Goal: Task Accomplishment & Management: Use online tool/utility

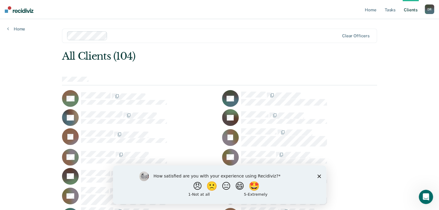
click at [378, 11] on ul "Home Tasks Client s" at bounding box center [393, 9] width 61 height 19
click at [373, 11] on link "Home" at bounding box center [370, 9] width 14 height 19
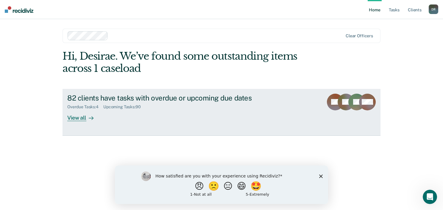
click at [159, 120] on div "82 clients have tasks with overdue or upcoming due dates Overdue Tasks : 4 Upco…" at bounding box center [178, 107] width 223 height 27
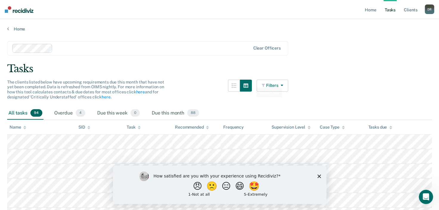
click at [274, 80] on button "Filters" at bounding box center [272, 86] width 32 height 12
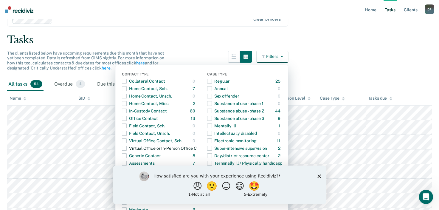
scroll to position [60, 0]
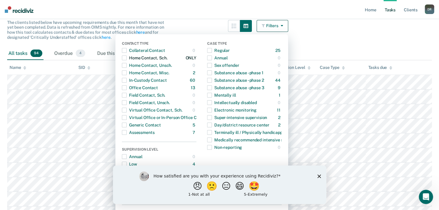
click at [134, 57] on div "Home Contact, Sch." at bounding box center [144, 58] width 45 height 10
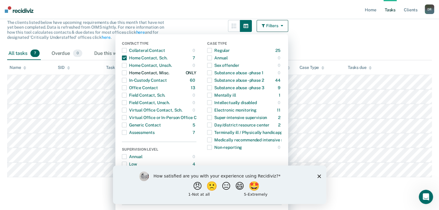
click at [125, 72] on span "button" at bounding box center [124, 72] width 5 height 5
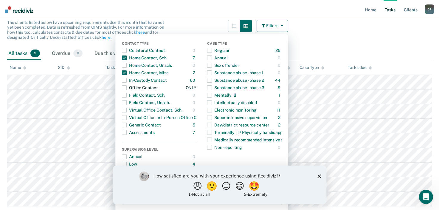
click at [130, 88] on div "Office Contact" at bounding box center [140, 88] width 36 height 10
click at [127, 124] on span "button" at bounding box center [124, 124] width 5 height 5
click at [127, 117] on span "button" at bounding box center [124, 117] width 5 height 5
click at [127, 113] on div "button" at bounding box center [124, 110] width 5 height 10
click at [127, 106] on div "button" at bounding box center [124, 110] width 5 height 10
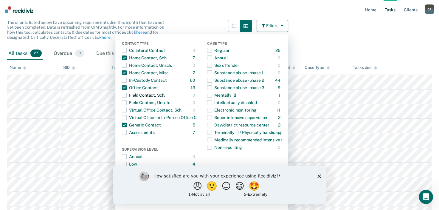
click at [127, 94] on span "button" at bounding box center [124, 95] width 5 height 5
click at [131, 63] on div "Home Contact, Unsch." at bounding box center [147, 65] width 50 height 10
click at [133, 50] on div "Collateral Contact" at bounding box center [143, 51] width 43 height 10
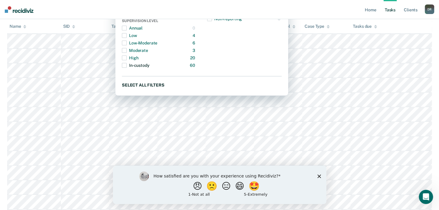
scroll to position [179, 0]
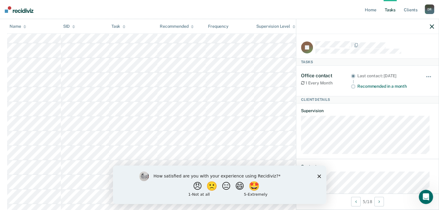
click at [435, 25] on div at bounding box center [367, 26] width 142 height 15
click at [434, 28] on div at bounding box center [367, 26] width 142 height 15
click at [432, 24] on icon "button" at bounding box center [431, 26] width 4 height 4
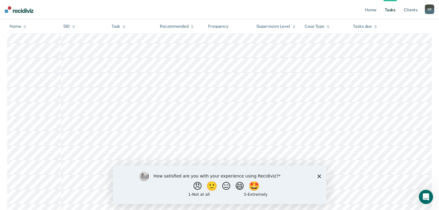
click at [320, 175] on icon "Close survey" at bounding box center [319, 176] width 4 height 4
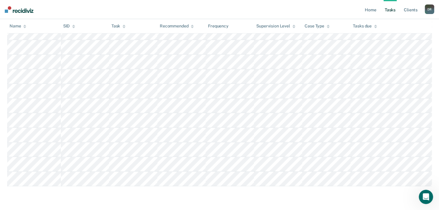
scroll to position [357, 0]
click at [99, 9] on nav "Home Tasks Client s [PERSON_NAME] D R Profile How it works Log Out" at bounding box center [219, 9] width 439 height 19
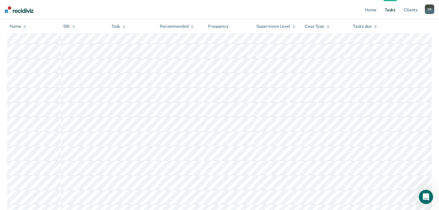
scroll to position [0, 0]
